Goal: Information Seeking & Learning: Learn about a topic

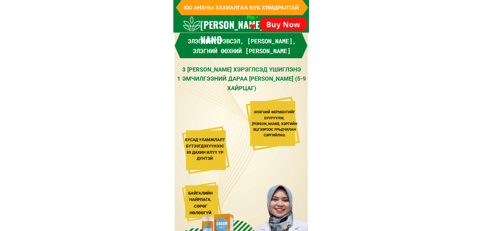
click at [237, 43] on h3 "Элэгний үрэвсэл, [PERSON_NAME], элэгний өөхний [PERSON_NAME]" at bounding box center [241, 45] width 129 height 19
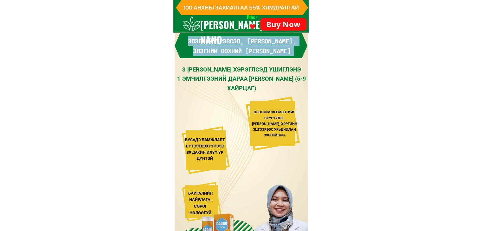
click at [237, 43] on h3 "Элэгний үрэвсэл, [PERSON_NAME], элэгний өөхний [PERSON_NAME]" at bounding box center [241, 45] width 129 height 19
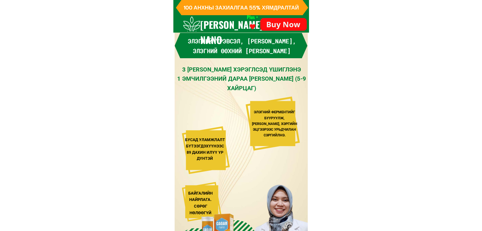
click at [221, 83] on div "3 [PERSON_NAME] [PERSON_NAME] 1 [PERSON_NAME] (5-9 ХАЙРЦАГ)" at bounding box center [242, 79] width 132 height 28
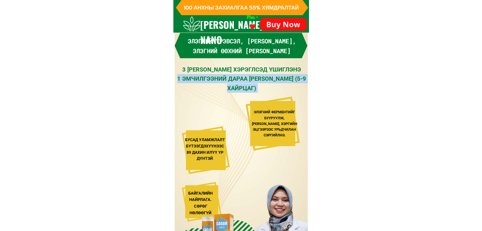
click at [221, 83] on div "3 [PERSON_NAME] [PERSON_NAME] 1 [PERSON_NAME] (5-9 ХАЙРЦАГ)" at bounding box center [242, 79] width 132 height 28
click at [273, 84] on div "3 [PERSON_NAME] [PERSON_NAME] 1 [PERSON_NAME] (5-9 ХАЙРЦАГ)" at bounding box center [242, 79] width 132 height 28
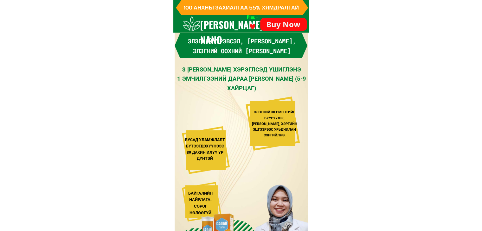
drag, startPoint x: 282, startPoint y: 88, endPoint x: 167, endPoint y: 66, distance: 117.2
click at [236, 81] on div "3 [PERSON_NAME] [PERSON_NAME] 1 [PERSON_NAME] (5-9 ХАЙРЦАГ)" at bounding box center [242, 79] width 132 height 28
drag, startPoint x: 280, startPoint y: 89, endPoint x: 179, endPoint y: 71, distance: 102.2
click at [182, 71] on div "3 [PERSON_NAME] [PERSON_NAME] 1 [PERSON_NAME] (5-9 ХАЙРЦАГ)" at bounding box center [242, 79] width 132 height 28
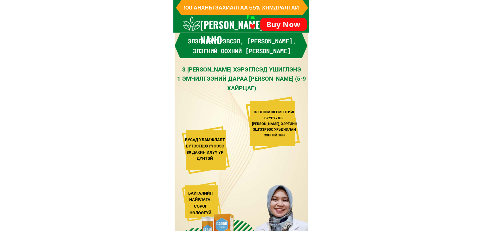
copy div "3 [PERSON_NAME] [PERSON_NAME] 1 [PERSON_NAME] (5-9 ХАЙРЦАГ)"
